Goal: Find specific page/section: Find specific page/section

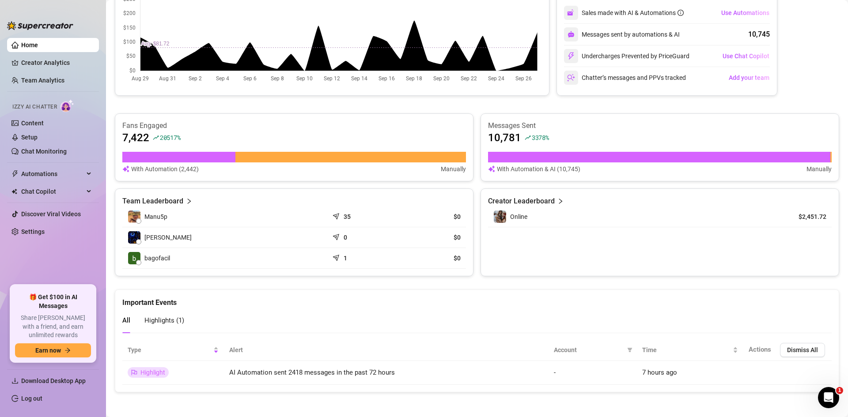
scroll to position [198, 0]
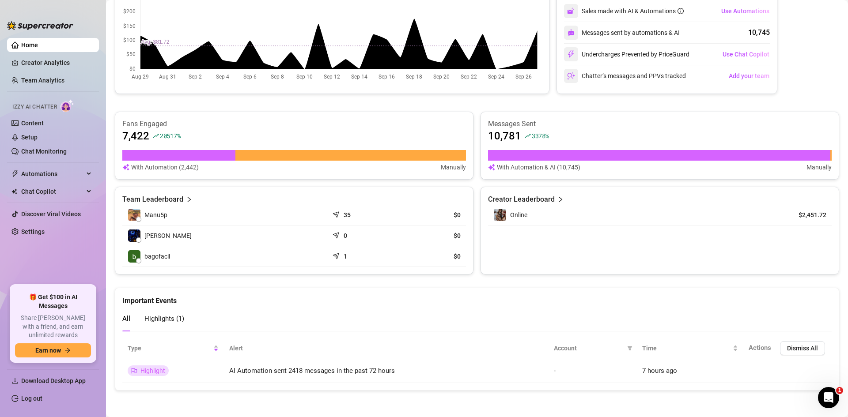
click at [165, 196] on article "Team Leaderboard" at bounding box center [152, 199] width 61 height 11
